Goal: Information Seeking & Learning: Find specific fact

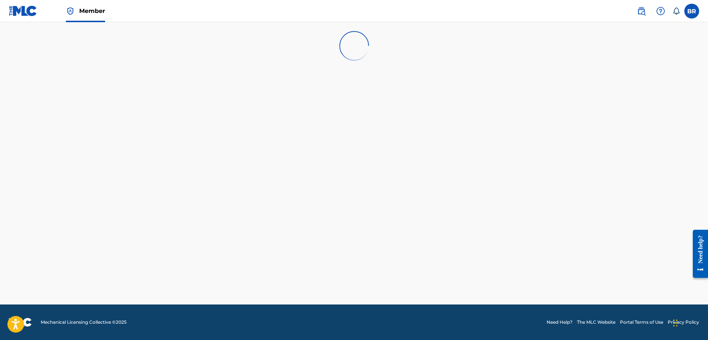
click at [639, 15] on img at bounding box center [641, 11] width 9 height 9
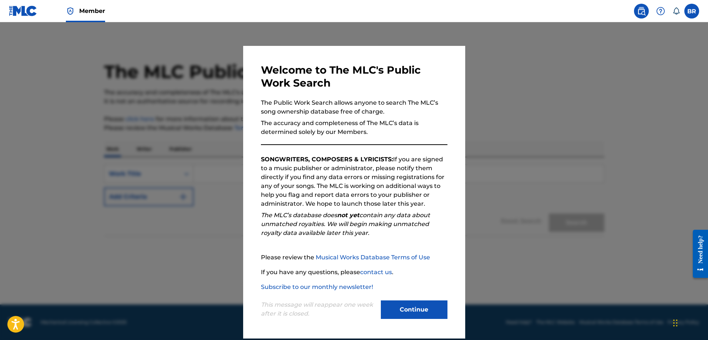
click at [416, 311] on button "Continue" at bounding box center [414, 310] width 67 height 19
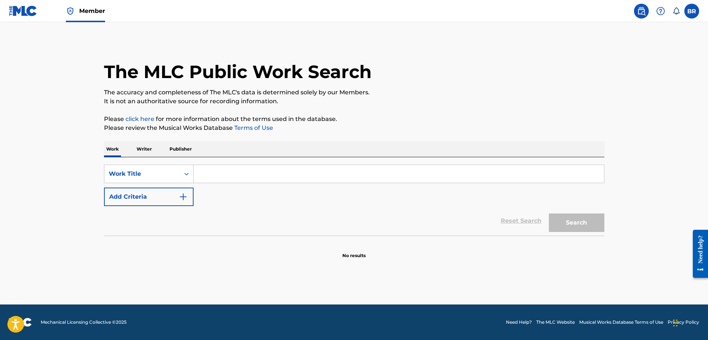
click at [229, 174] on input "Search Form" at bounding box center [399, 174] width 410 height 18
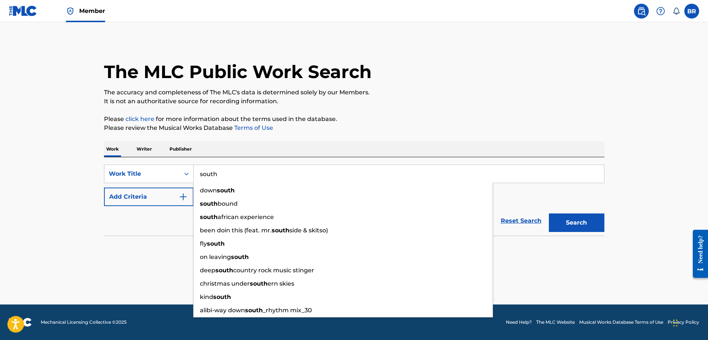
type input "south"
click at [110, 191] on button "Add Criteria" at bounding box center [149, 197] width 90 height 19
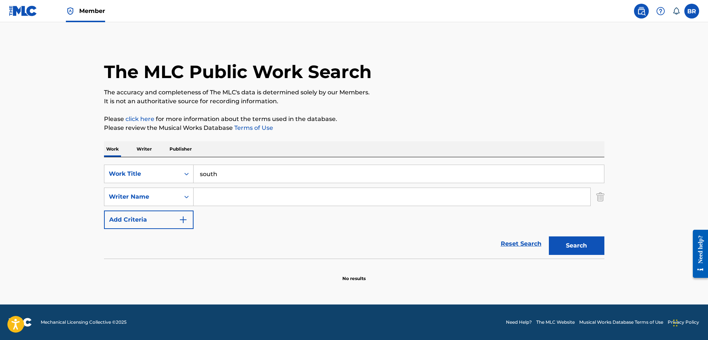
click at [219, 195] on input "Search Form" at bounding box center [392, 197] width 397 height 18
click at [216, 213] on strong "dragstrem" at bounding box center [216, 213] width 33 height 7
type input "[PERSON_NAME]"
click at [591, 249] on button "Search" at bounding box center [577, 246] width 56 height 19
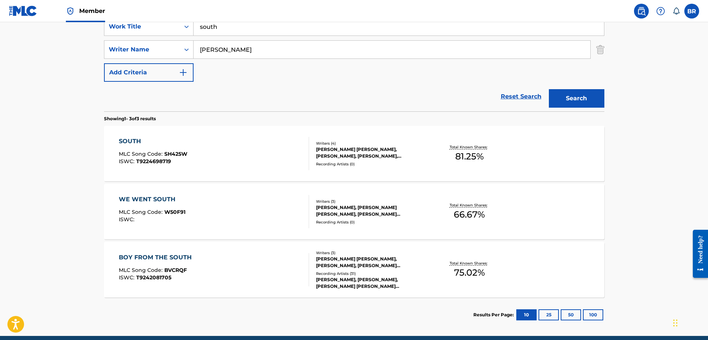
scroll to position [148, 0]
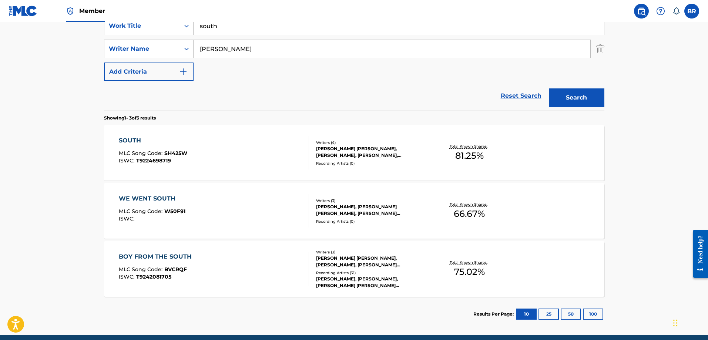
click at [247, 146] on div "SOUTH MLC Song Code : SH425W ISWC : T9224698719" at bounding box center [214, 152] width 190 height 33
